Goal: Complete application form: Complete application form

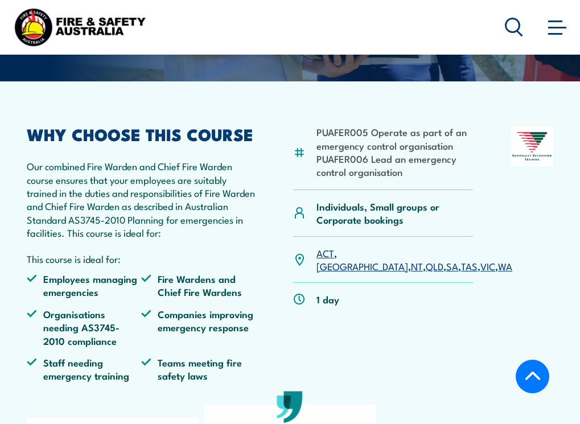
scroll to position [243, 0]
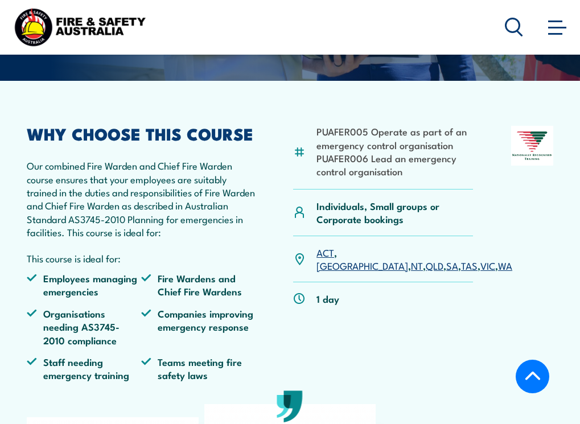
click at [446, 259] on link "SA" at bounding box center [452, 266] width 12 height 14
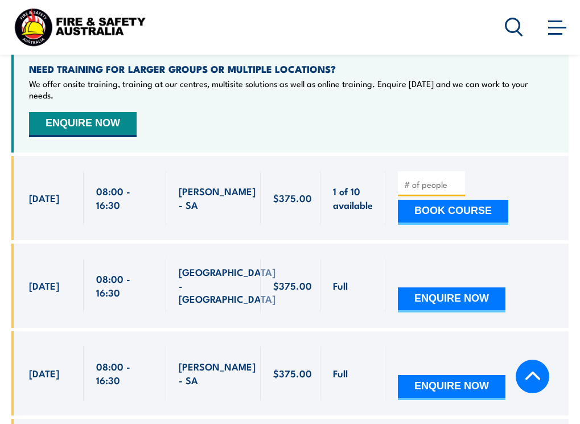
scroll to position [2192, 0]
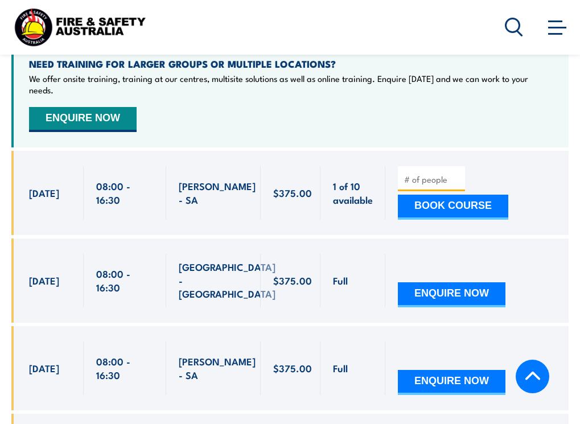
click at [445, 282] on button "ENQUIRE NOW" at bounding box center [452, 294] width 108 height 25
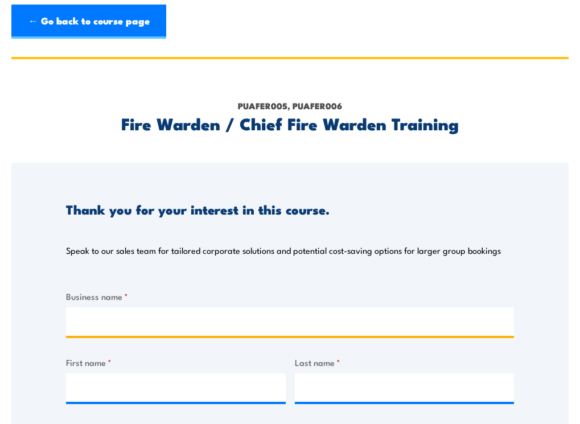
click at [104, 321] on input "Business name *" at bounding box center [290, 321] width 448 height 28
type input "Centina"
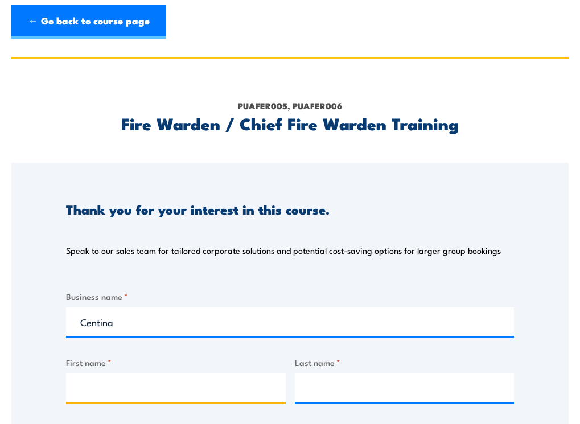
click at [130, 389] on input "First name *" at bounding box center [176, 388] width 220 height 28
type input "Joanne"
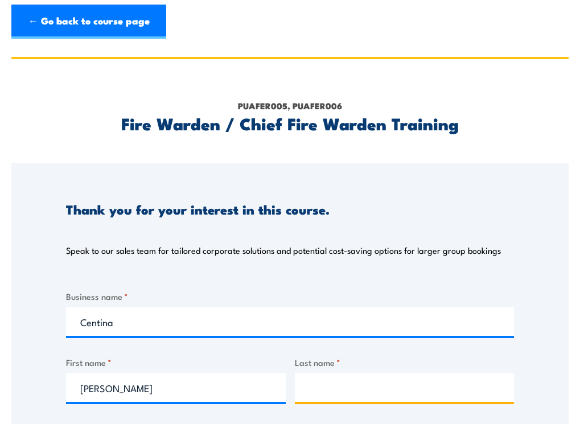
click at [324, 395] on input "Last name *" at bounding box center [405, 388] width 220 height 28
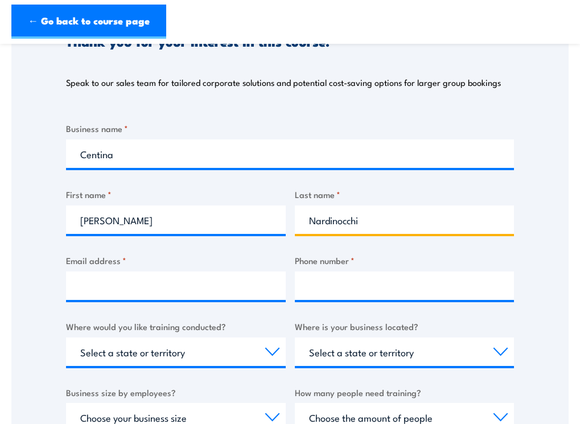
scroll to position [175, 0]
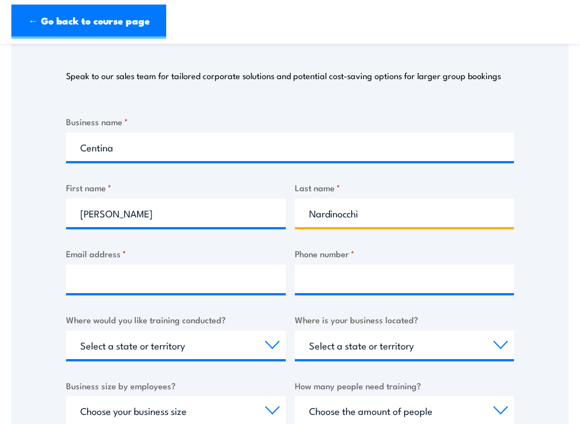
type input "Nardinocchi"
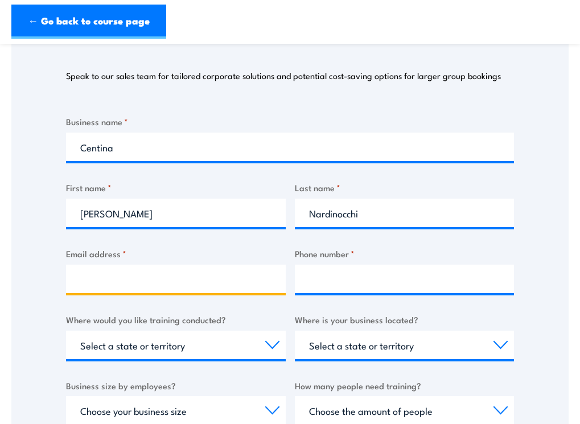
click at [120, 278] on input "Email address *" at bounding box center [176, 279] width 220 height 28
type input "jo@centina.com.au"
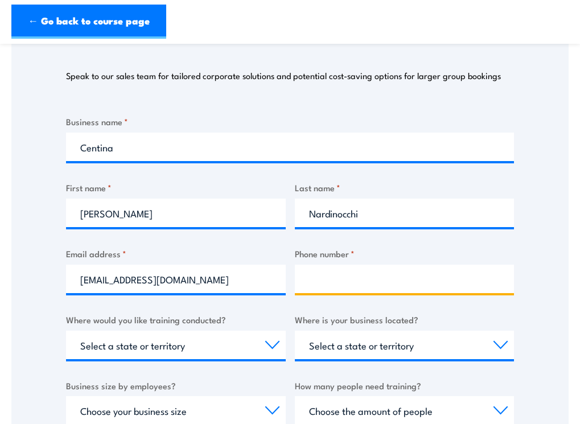
click at [352, 277] on input "Phone number *" at bounding box center [405, 279] width 220 height 28
type input "0433821030"
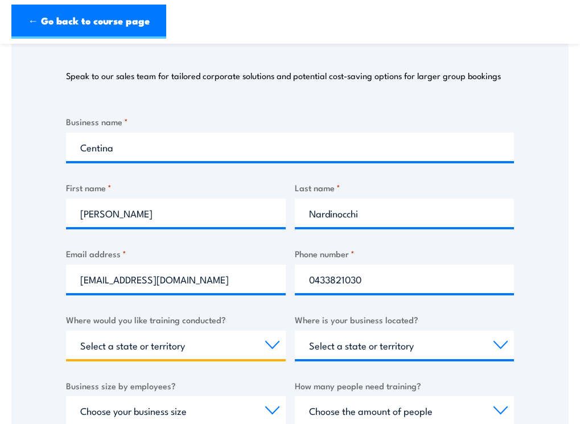
click at [269, 340] on select "Select a state or territory Nationally - multiple locations QLD NSW VIC SA ACT …" at bounding box center [176, 345] width 220 height 28
select select "SA"
click at [66, 331] on select "Select a state or territory Nationally - multiple locations QLD NSW VIC SA ACT …" at bounding box center [176, 345] width 220 height 28
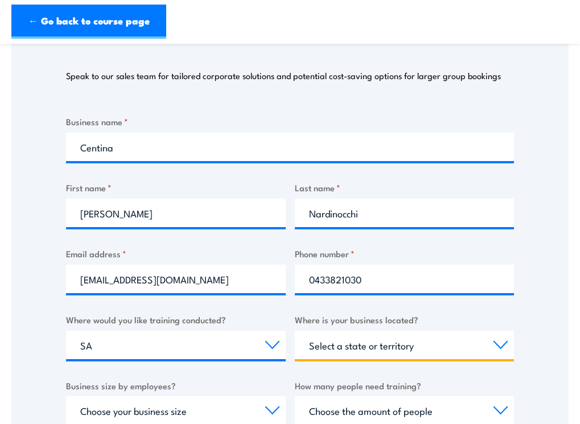
click at [434, 345] on select "Select a state or territory QLD NSW VIC SA ACT WA TAS NT" at bounding box center [405, 345] width 220 height 28
select select "SA"
click at [295, 331] on select "Select a state or territory QLD NSW VIC SA ACT WA TAS NT" at bounding box center [405, 345] width 220 height 28
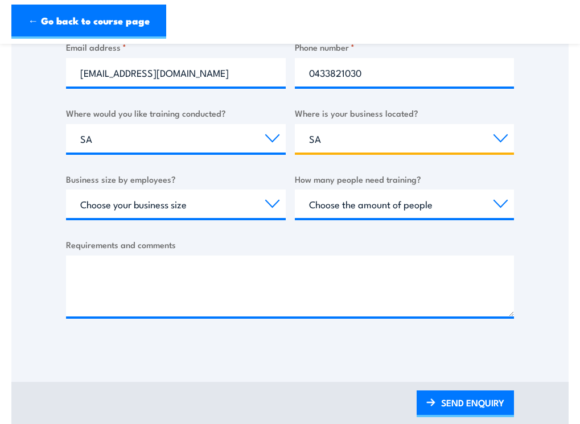
scroll to position [387, 0]
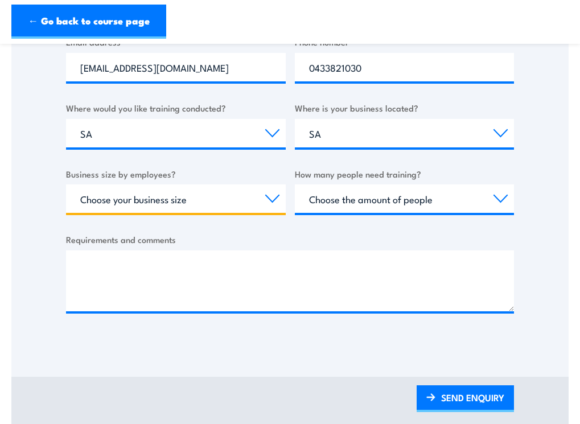
click at [265, 201] on select "Choose your business size 1 to 19 20 to 199 200+" at bounding box center [176, 198] width 220 height 28
select select "20 to 199"
click at [66, 184] on select "Choose your business size 1 to 19 20 to 199 200+" at bounding box center [176, 198] width 220 height 28
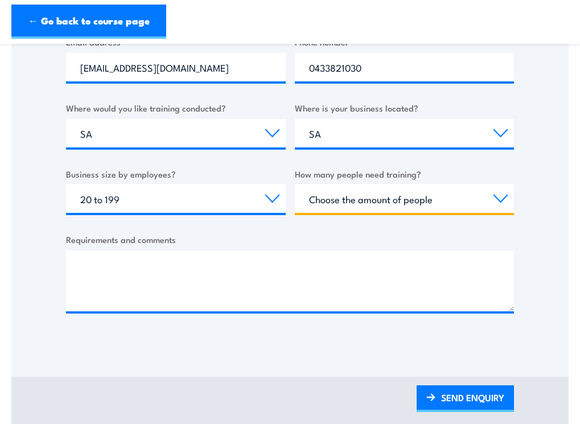
click at [458, 195] on select "Choose the amount of people 1 to 4 5 to 19 20+" at bounding box center [405, 198] width 220 height 28
select select "1 to 4"
click at [295, 184] on select "Choose the amount of people 1 to 4 5 to 19 20+" at bounding box center [405, 198] width 220 height 28
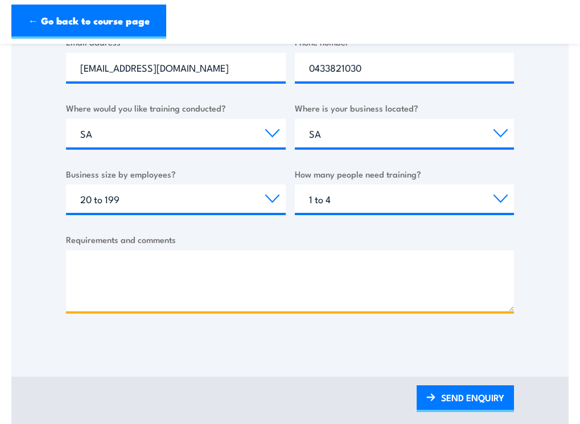
click at [91, 261] on textarea "Requirements and comments" at bounding box center [290, 281] width 448 height 61
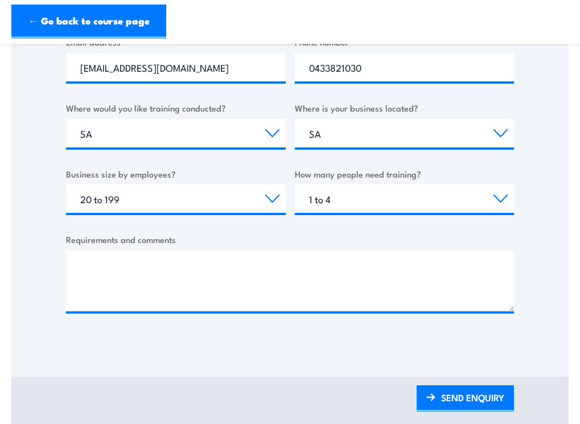
click at [483, 399] on link "SEND ENQUIRY" at bounding box center [465, 399] width 97 height 27
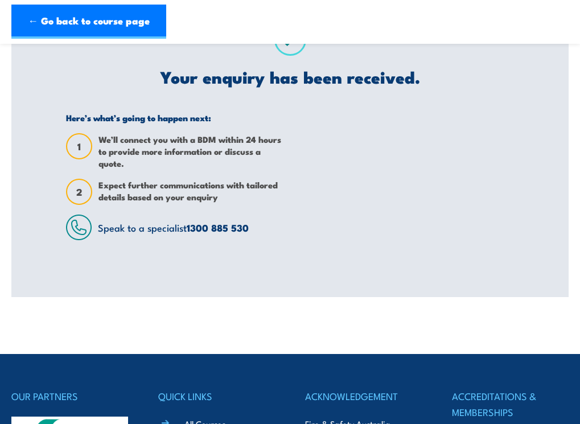
scroll to position [0, 0]
